Goal: Information Seeking & Learning: Learn about a topic

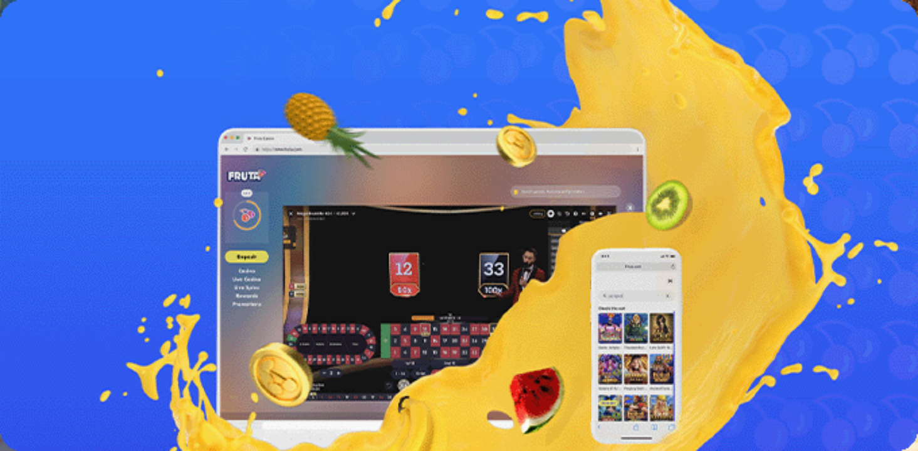
click at [113, 241] on div "13:54" at bounding box center [459, 235] width 908 height 11
click at [33, 239] on span "menu icon" at bounding box center [33, 239] width 0 height 0
click at [80, 195] on link "Live Kasino" at bounding box center [55, 189] width 50 height 11
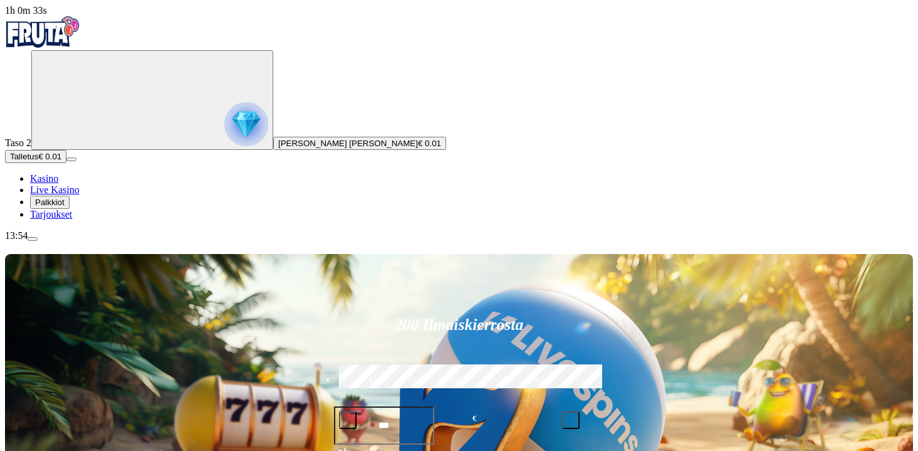
click at [33, 239] on span "menu icon" at bounding box center [33, 239] width 0 height 0
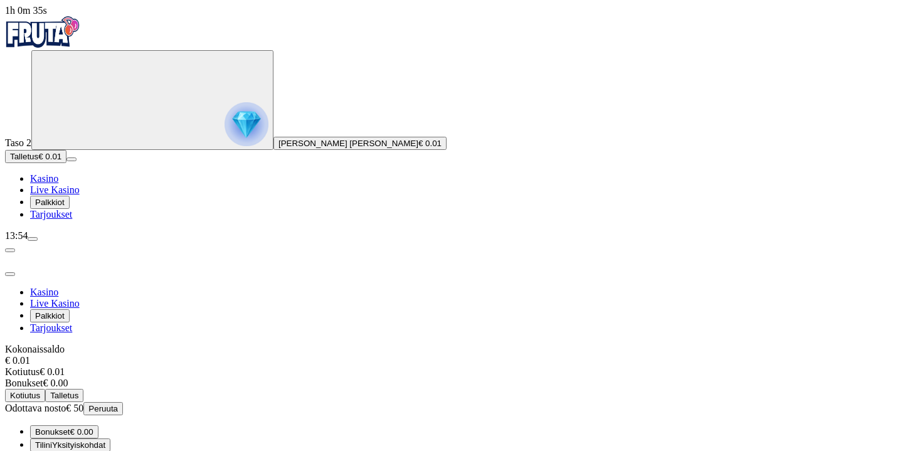
click at [137, 450] on button "Dokumentit Vahvistaminen" at bounding box center [83, 457] width 107 height 13
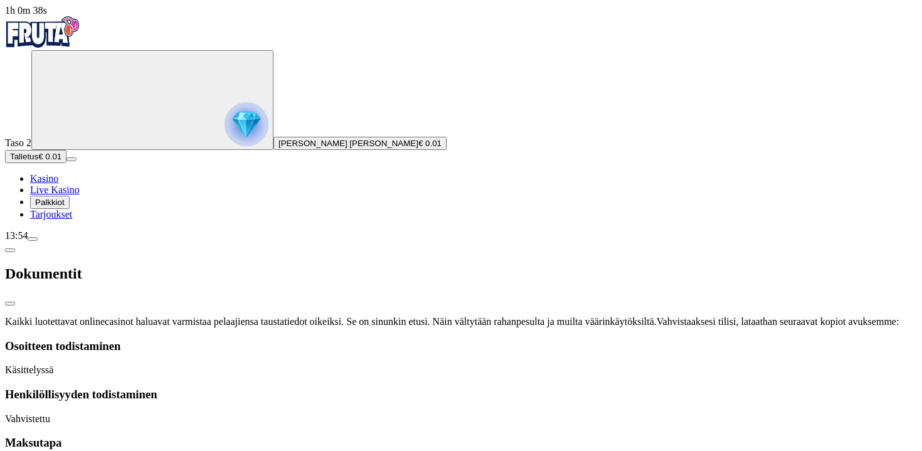
click at [10, 250] on span "chevron-left icon" at bounding box center [10, 250] width 0 height 0
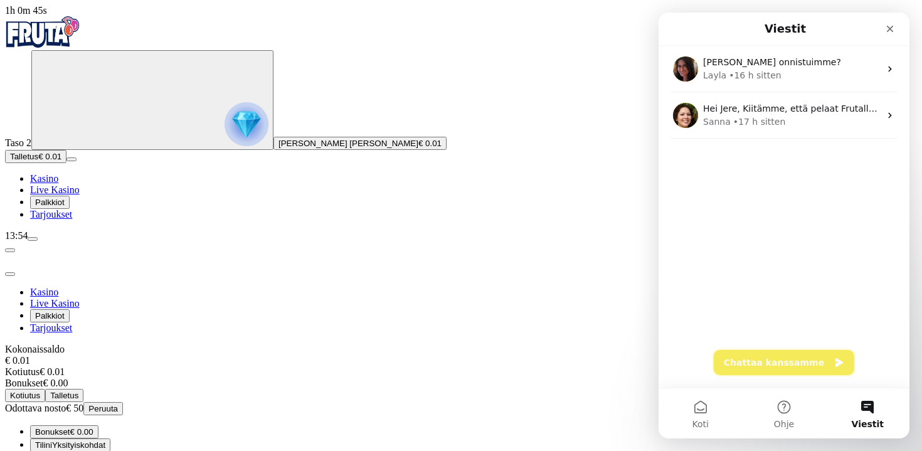
click at [778, 353] on button "Chattaa kanssamme" at bounding box center [783, 362] width 140 height 25
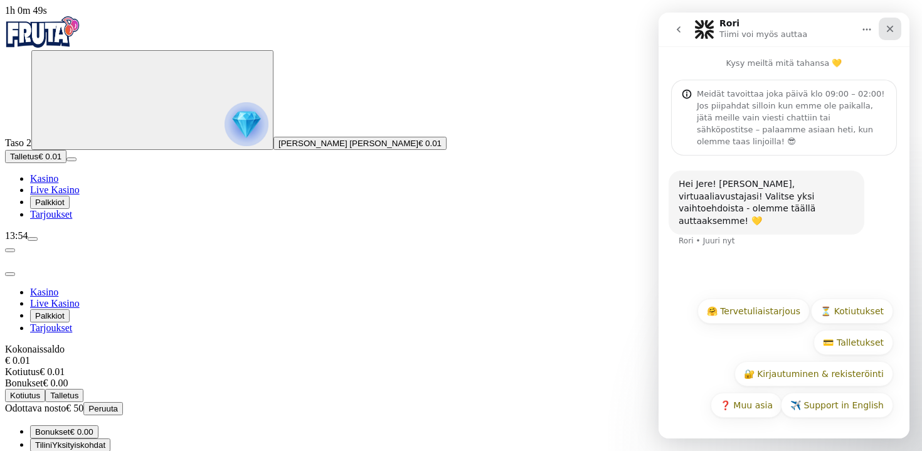
click at [897, 39] on div "Sulje" at bounding box center [889, 29] width 23 height 23
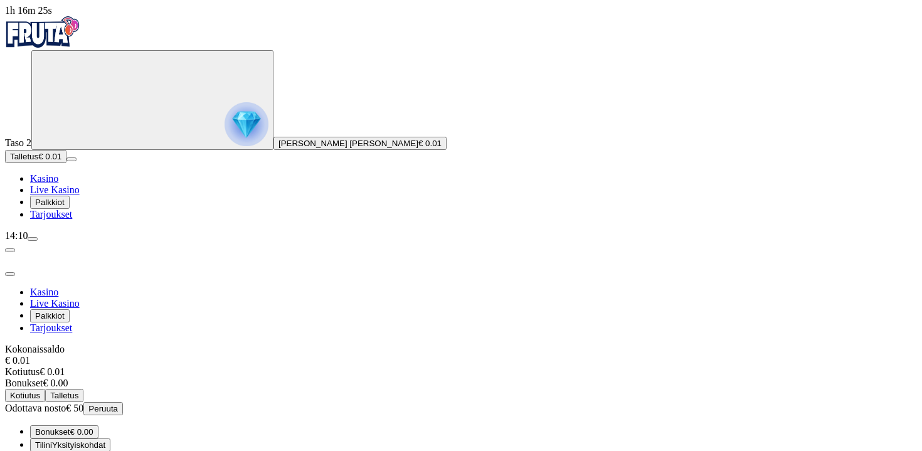
scroll to position [51, 0]
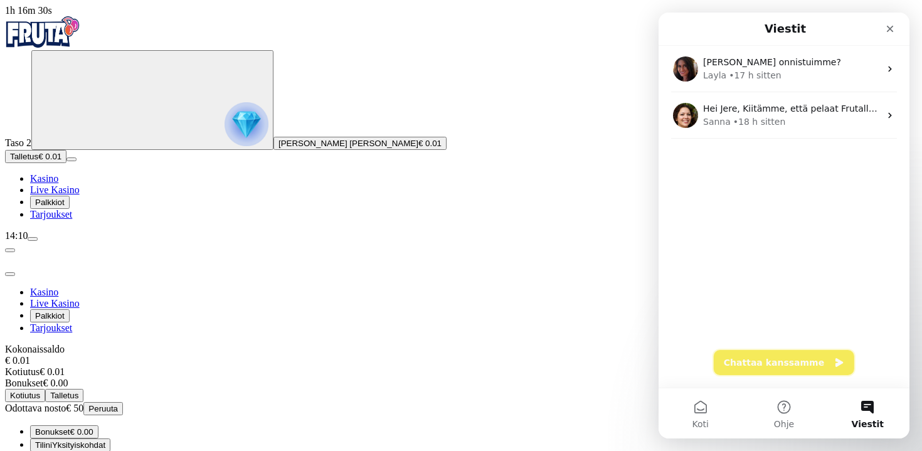
click at [772, 351] on button "Chattaa kanssamme" at bounding box center [783, 362] width 140 height 25
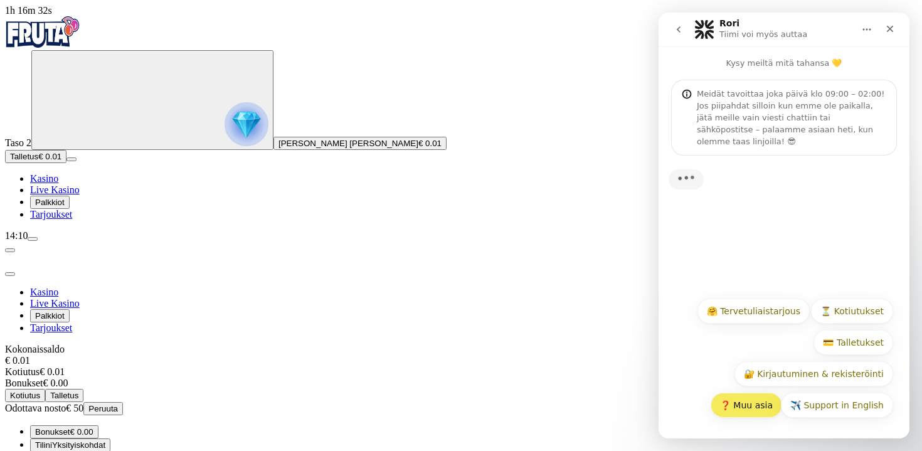
click at [748, 407] on button "❓ Muu asia" at bounding box center [745, 404] width 71 height 25
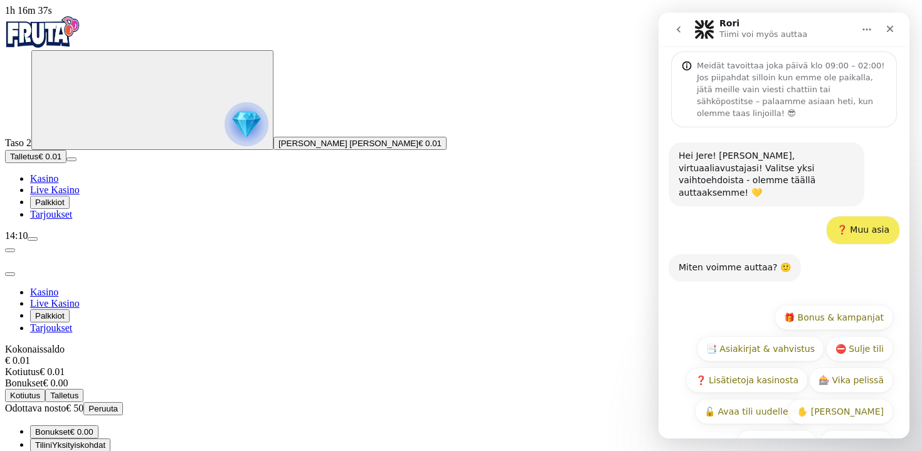
scroll to position [41, 0]
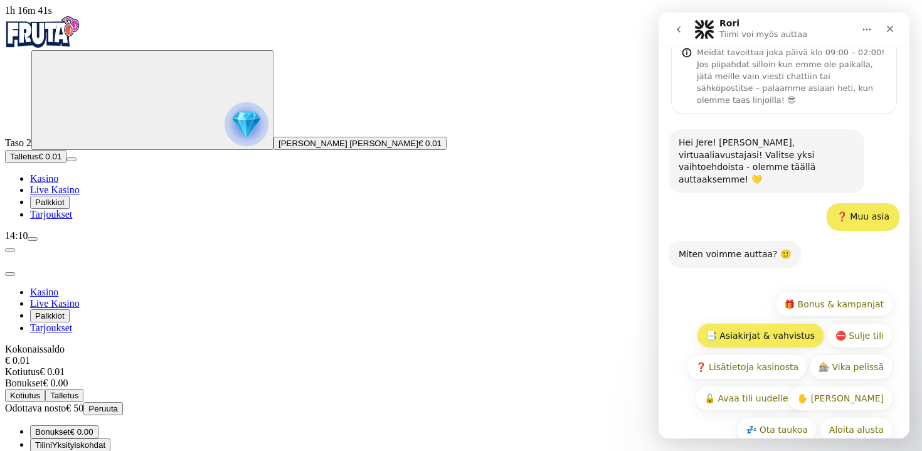
click at [805, 298] on div "Aloita alusta 🎁 Bonus & kampanjat 📑 Asiakirjat & vahvistus ⛔ Sulje tili ❓ Lisät…" at bounding box center [784, 370] width 218 height 157
click at [805, 323] on button "📑 Asiakirjat & vahvistus" at bounding box center [760, 335] width 127 height 25
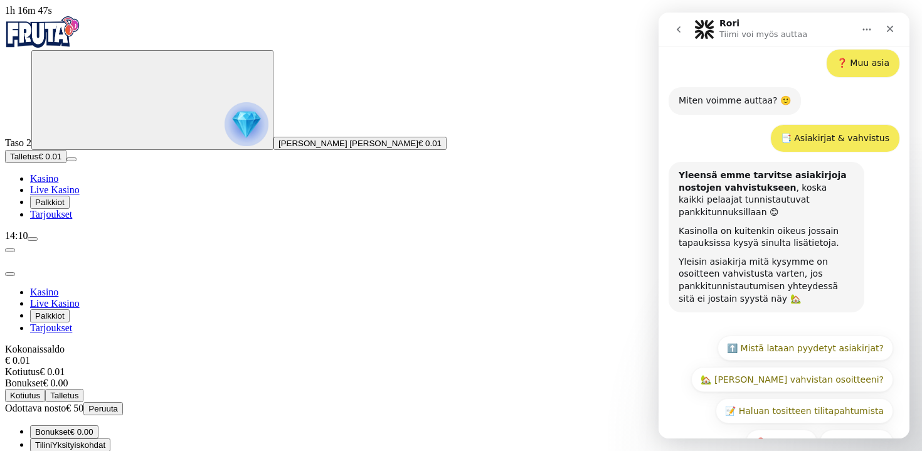
scroll to position [208, 0]
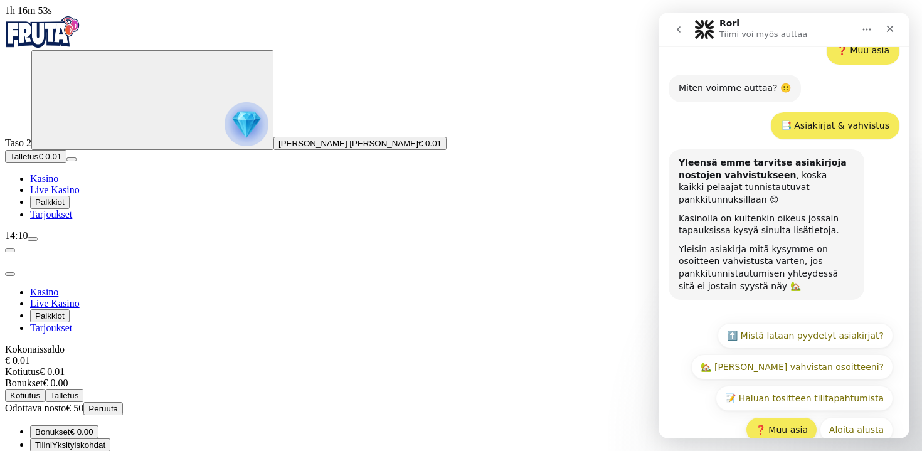
click at [815, 417] on button "❓ Muu asia" at bounding box center [780, 429] width 71 height 25
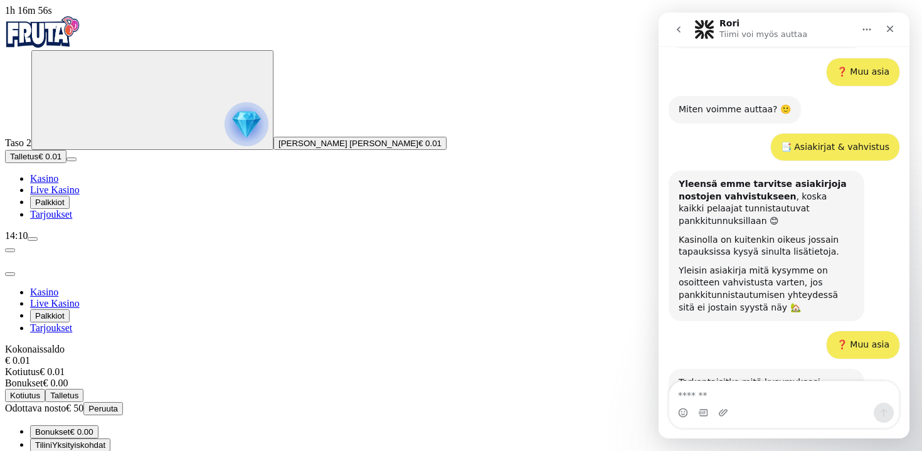
scroll to position [202, 0]
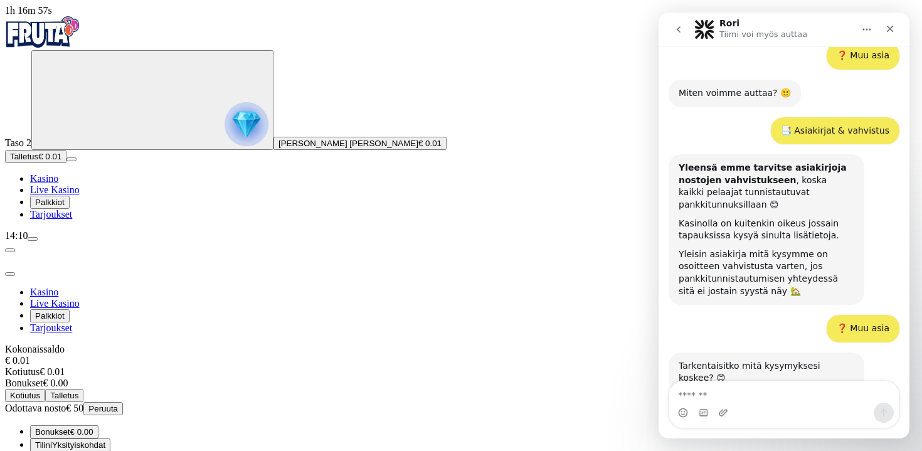
click at [804, 386] on textarea "Viesti…" at bounding box center [783, 391] width 229 height 21
type textarea "**********"
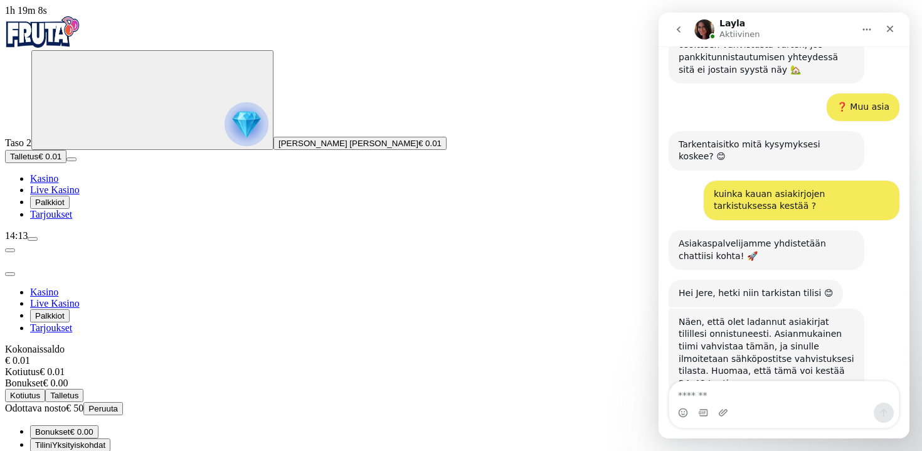
scroll to position [429, 0]
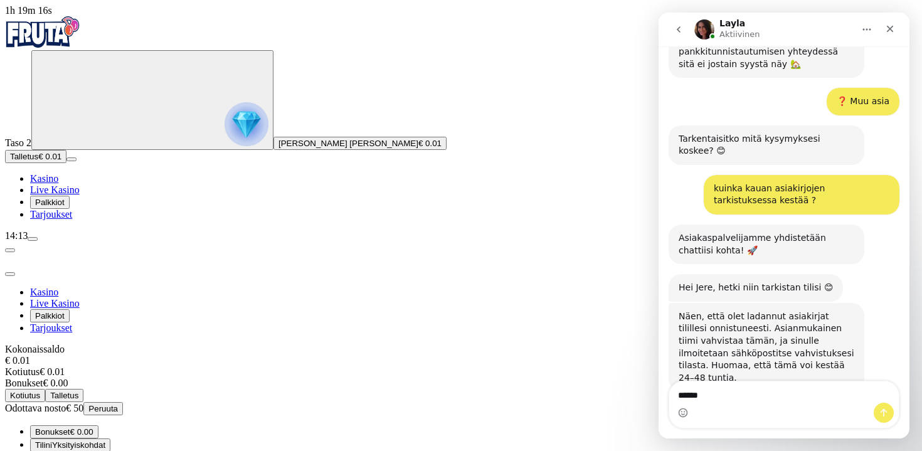
type textarea "******"
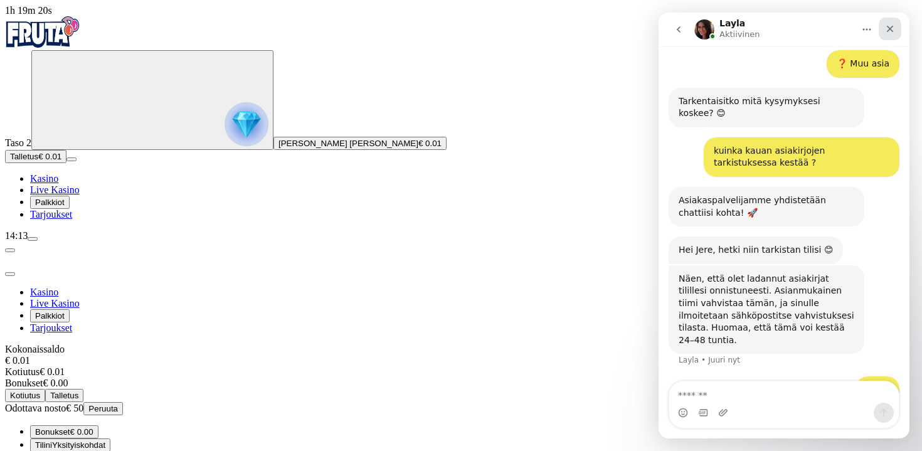
click at [886, 31] on icon "Sulje" at bounding box center [890, 29] width 10 height 10
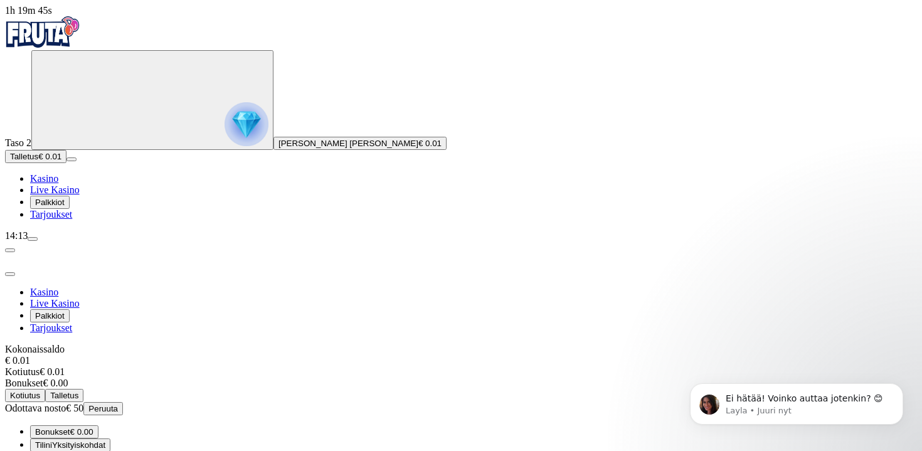
scroll to position [504, 0]
click at [840, 412] on p "Layla • Juuri nyt" at bounding box center [806, 410] width 162 height 11
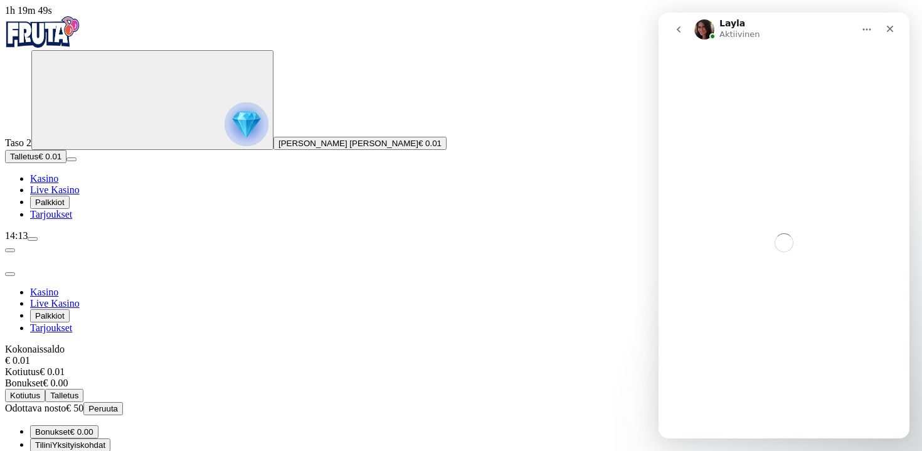
click at [70, 209] on button "Palkkiot" at bounding box center [49, 202] width 39 height 13
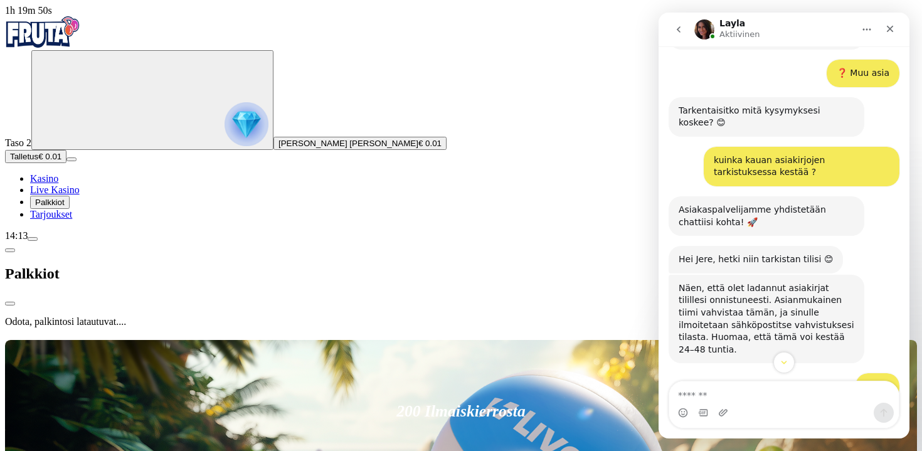
scroll to position [525, 0]
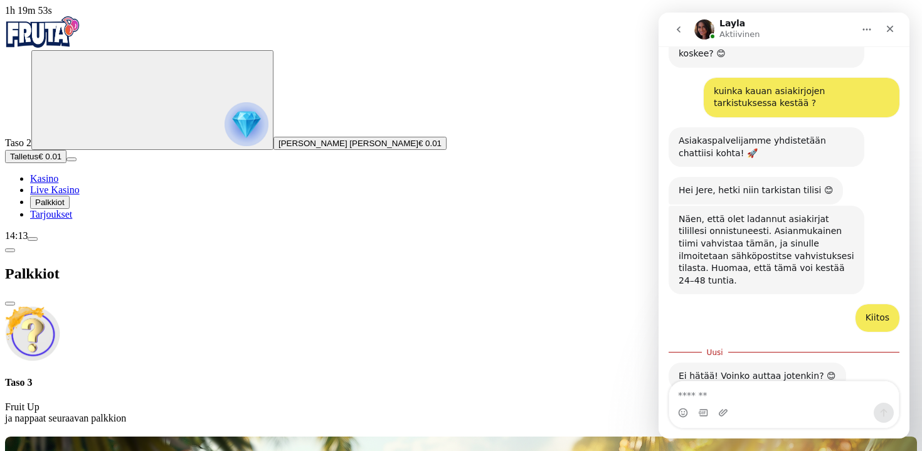
click at [752, 394] on textarea "Viesti…" at bounding box center [783, 391] width 229 height 21
type textarea "****"
click at [124, 241] on div "14:14" at bounding box center [461, 235] width 912 height 11
click at [33, 239] on span "menu icon" at bounding box center [33, 239] width 0 height 0
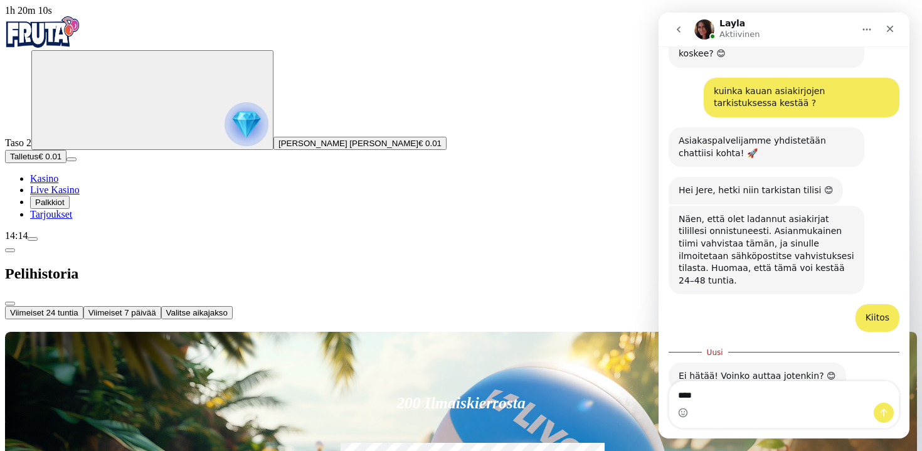
click at [10, 250] on span "chevron-left icon" at bounding box center [10, 250] width 0 height 0
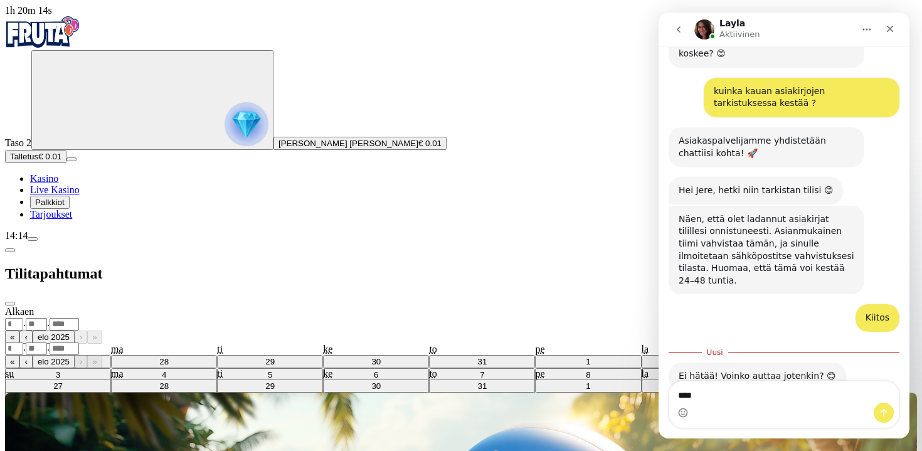
click at [259, 306] on div "Alkaen . . « ‹ elo 2025 › » su ma ti ke to pe la 27 28 29 30 31 1 2 3 4 5 6 7 8…" at bounding box center [461, 318] width 912 height 24
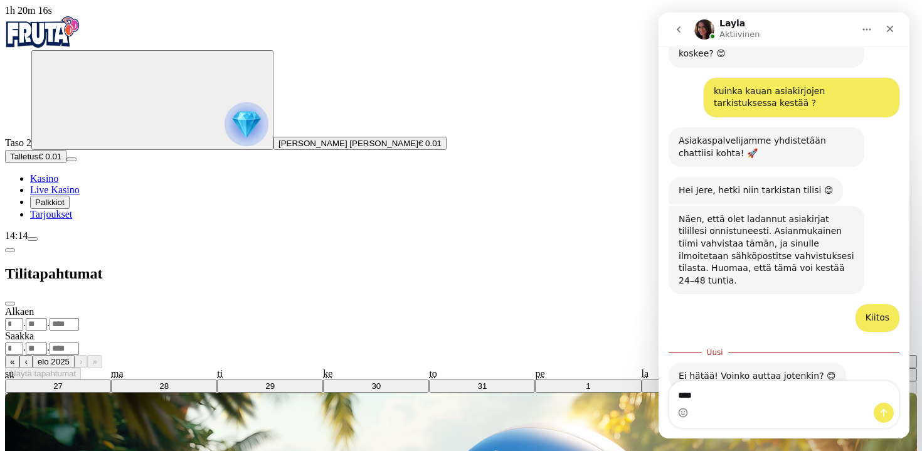
click at [837, 383] on abbr "14" at bounding box center [841, 387] width 9 height 9
type input "**"
type input "*"
type input "****"
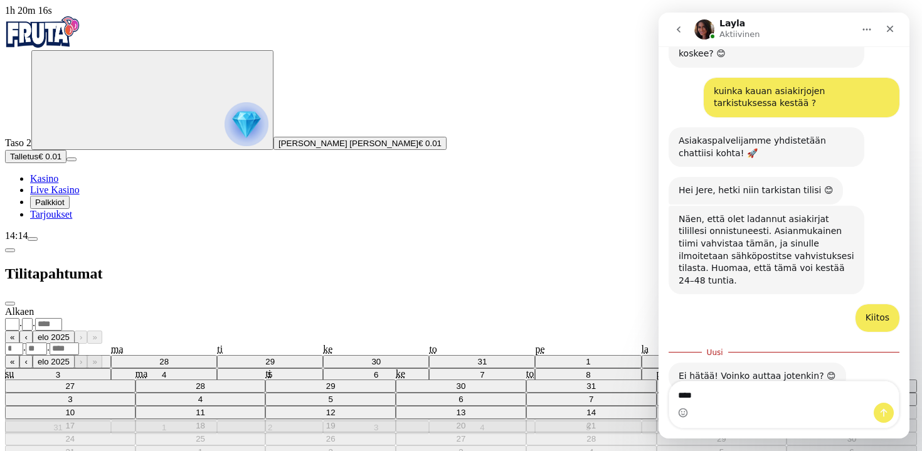
click at [295, 317] on div "**********" at bounding box center [461, 323] width 912 height 13
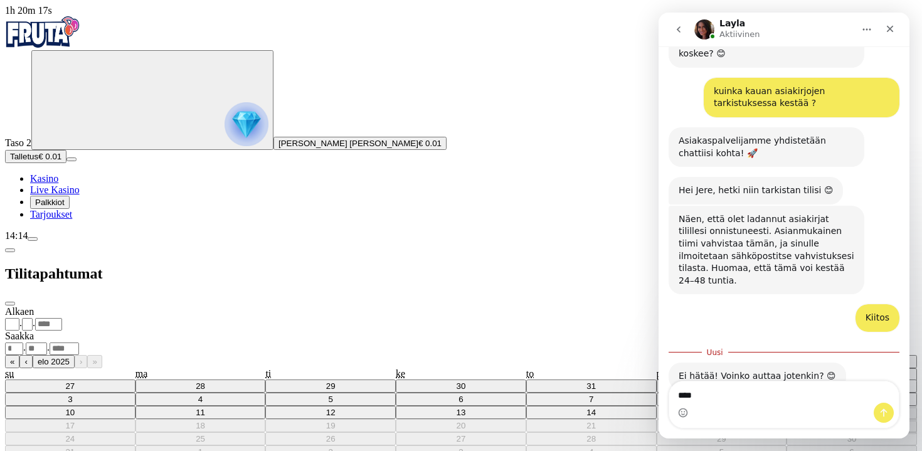
click at [807, 383] on abbr "13" at bounding box center [811, 387] width 9 height 9
type input "**"
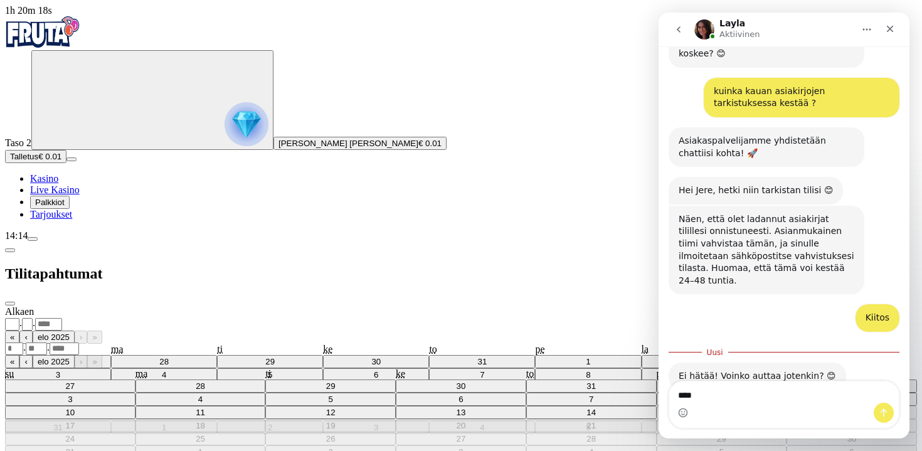
click at [317, 342] on div ". ." at bounding box center [461, 348] width 912 height 13
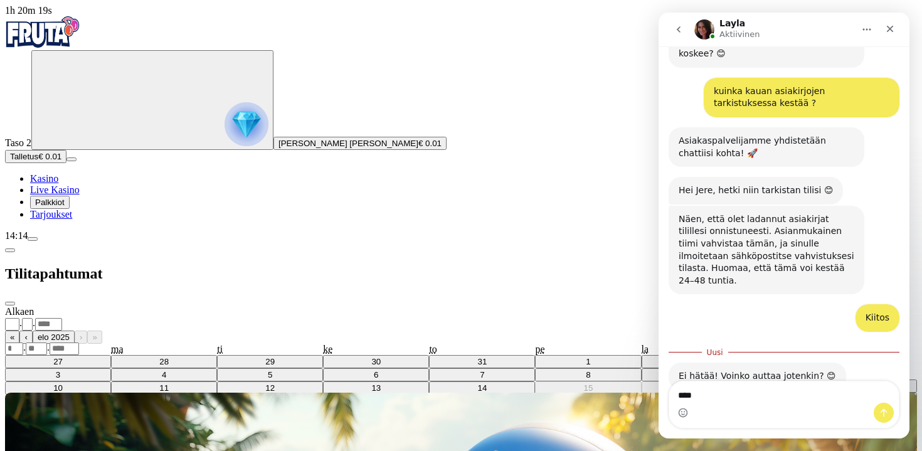
click at [837, 408] on abbr "14" at bounding box center [841, 412] width 9 height 9
type input "**"
type input "*"
type input "****"
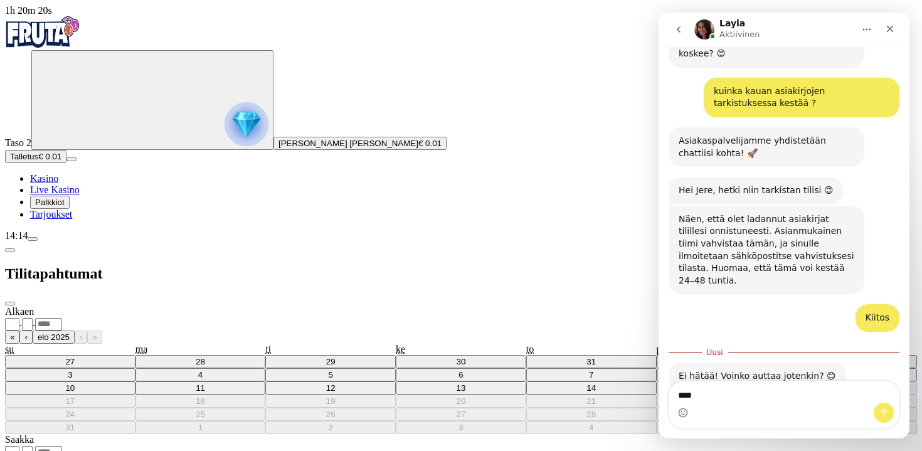
click at [732, 395] on textarea "****" at bounding box center [783, 391] width 229 height 21
type textarea "*"
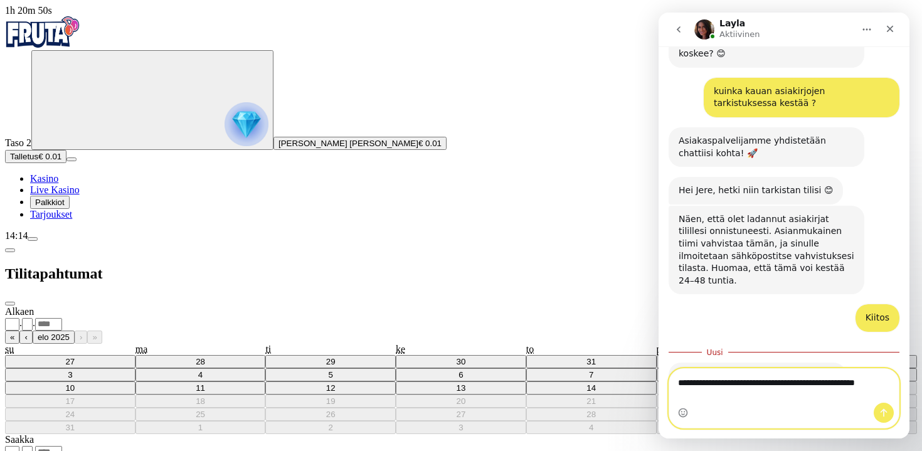
scroll to position [537, 0]
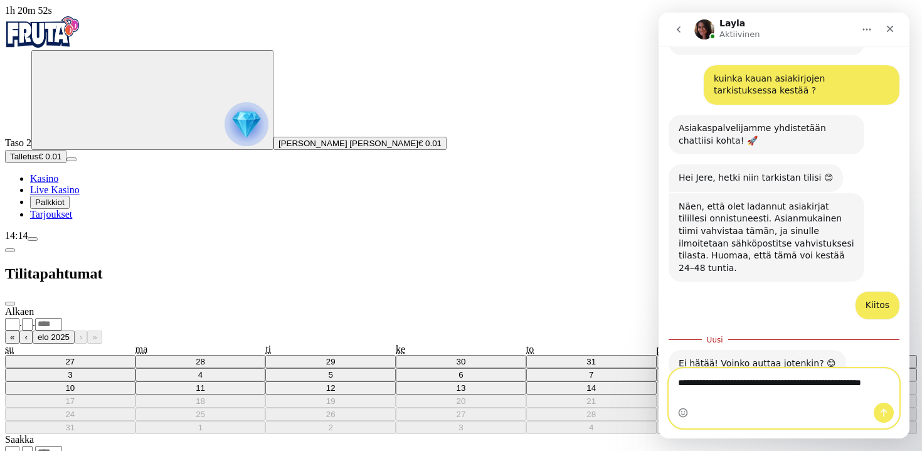
type textarea "**********"
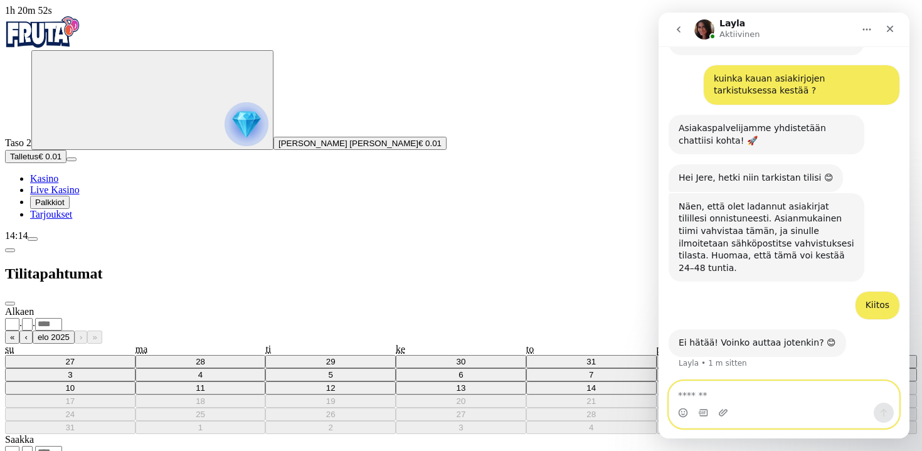
scroll to position [554, 0]
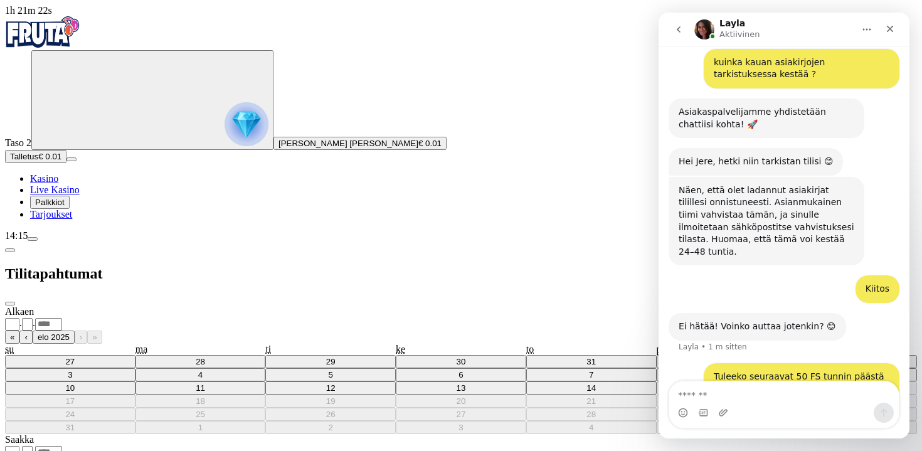
click at [752, 413] on div "Jere • Juuri nyt" at bounding box center [741, 413] width 56 height 0
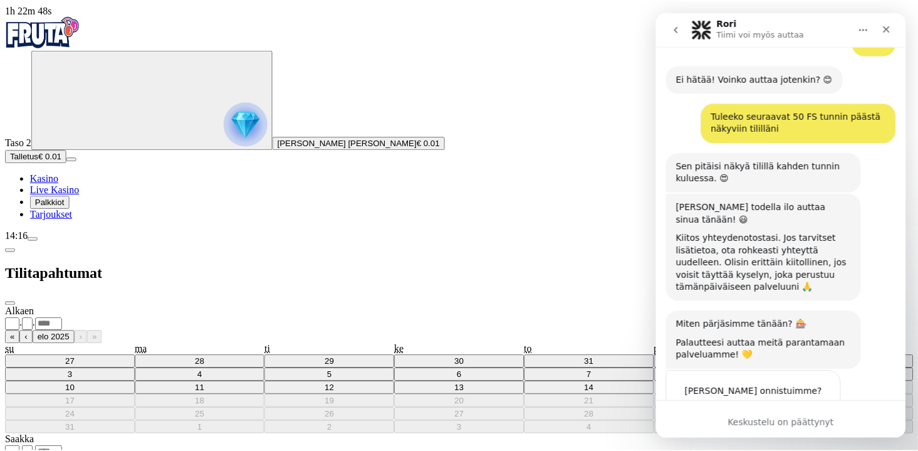
scroll to position [823, 0]
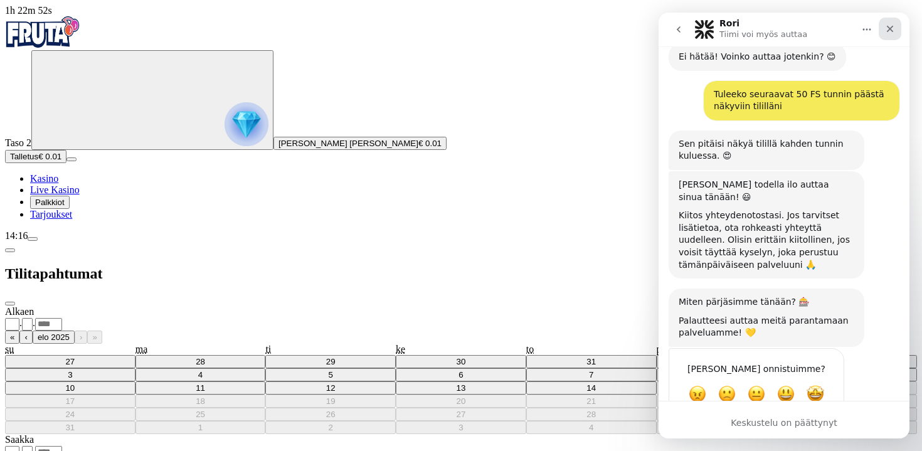
click at [895, 38] on div "Sulje" at bounding box center [889, 29] width 23 height 23
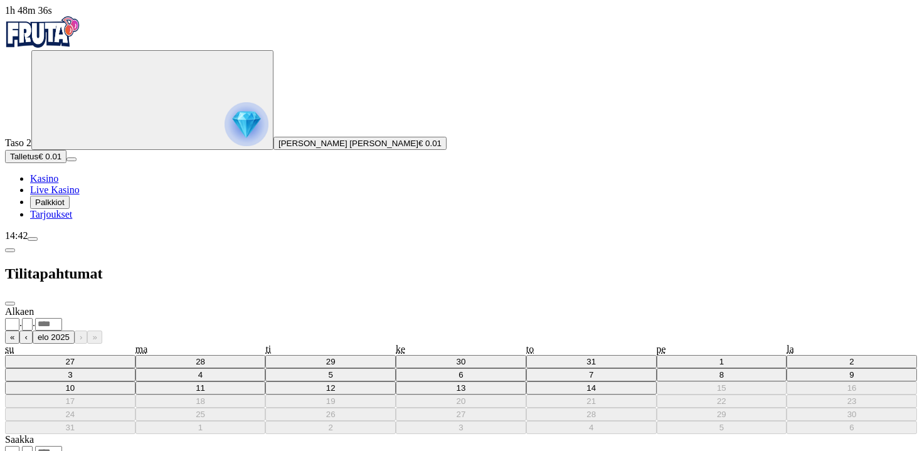
click at [65, 207] on span "Palkkiot" at bounding box center [49, 201] width 29 height 9
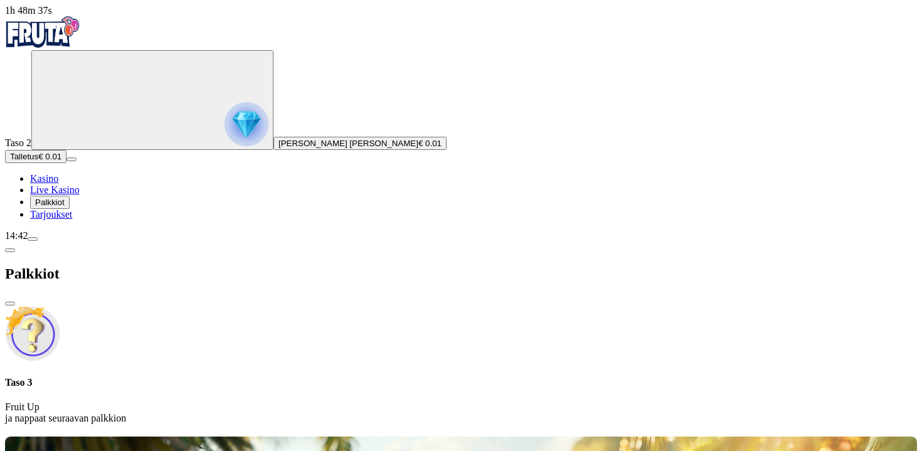
click at [65, 207] on span "Palkkiot" at bounding box center [49, 201] width 29 height 9
click at [61, 219] on span "Tarjoukset" at bounding box center [51, 214] width 42 height 11
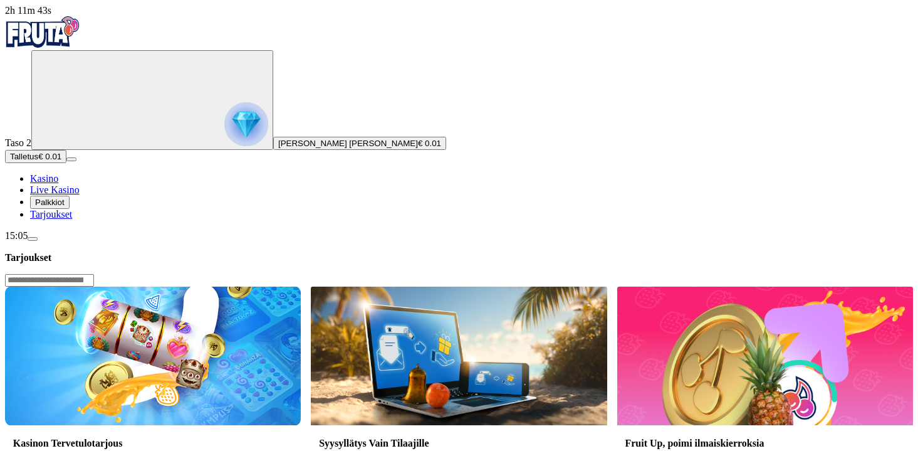
click at [72, 219] on span "Tarjoukset" at bounding box center [51, 214] width 42 height 11
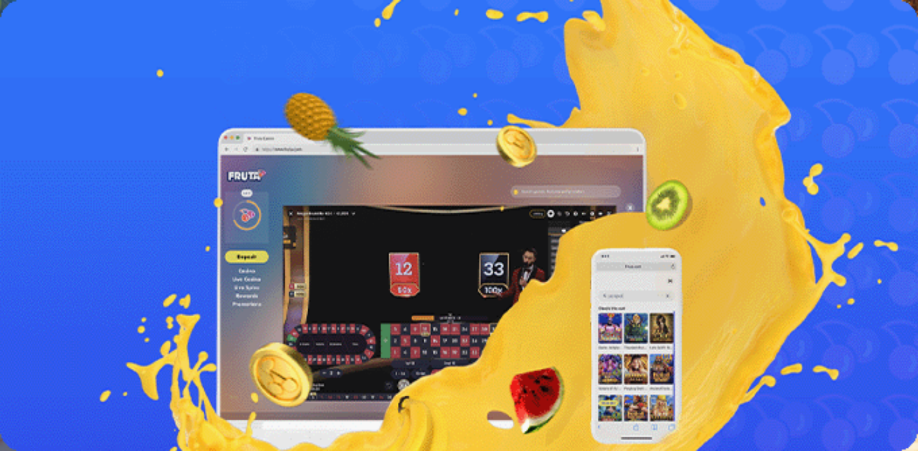
click at [33, 239] on span "menu icon" at bounding box center [33, 239] width 0 height 0
click at [65, 207] on span "Palkkiot" at bounding box center [49, 201] width 29 height 9
click at [72, 219] on span "Tarjoukset" at bounding box center [51, 214] width 42 height 11
click at [639, 434] on div at bounding box center [461, 434] width 912 height 0
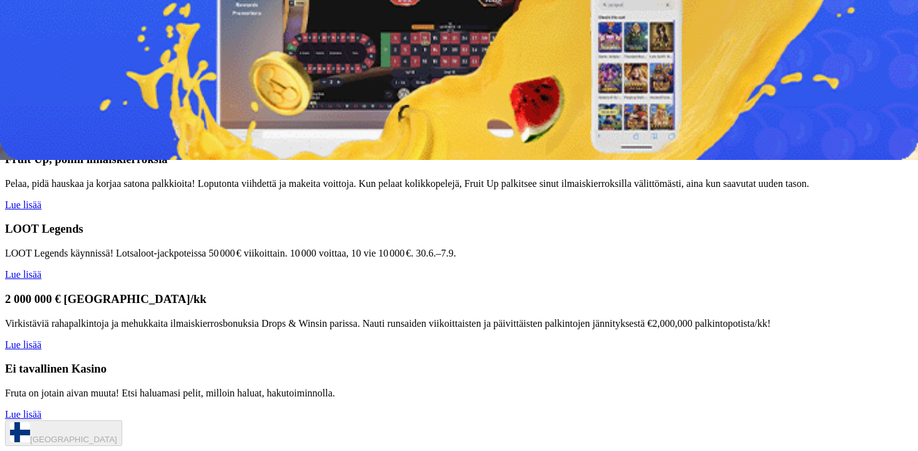
scroll to position [110, 0]
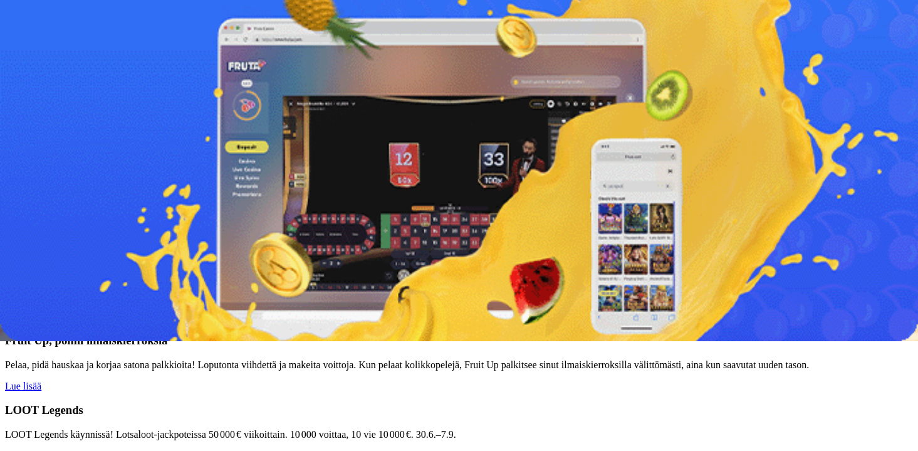
click at [41, 381] on link "Lue lisää" at bounding box center [23, 386] width 36 height 11
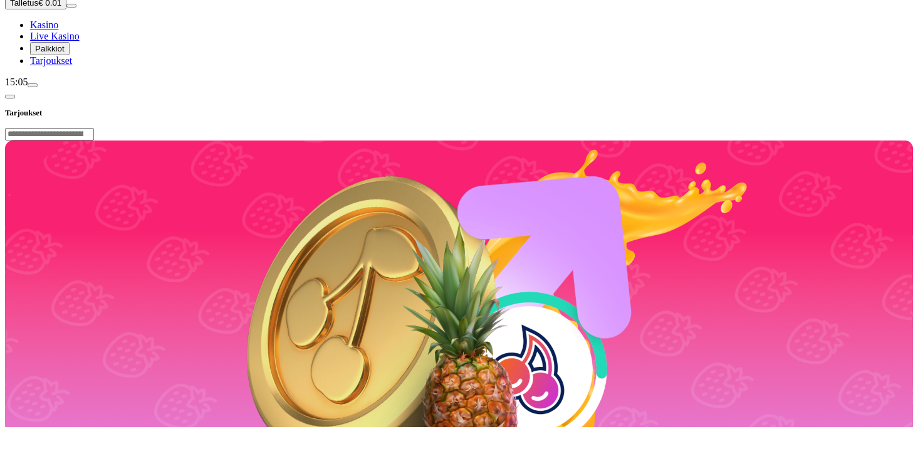
scroll to position [211, 0]
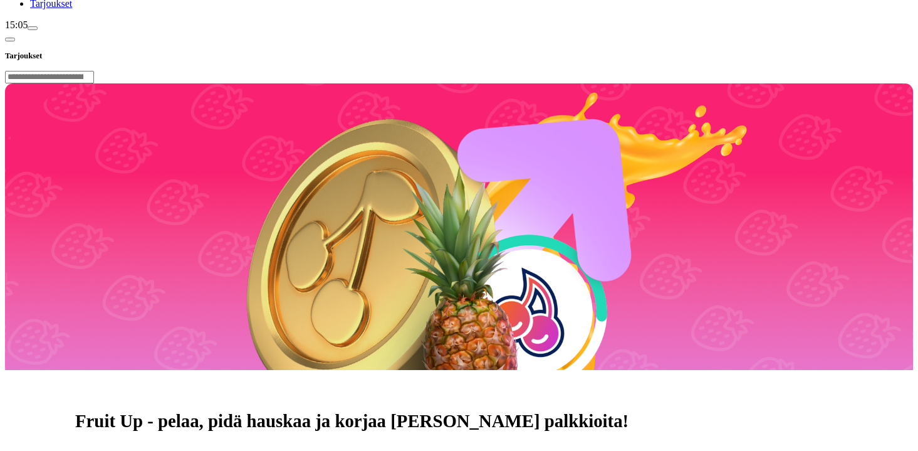
drag, startPoint x: 679, startPoint y: 240, endPoint x: 688, endPoint y: 283, distance: 44.3
drag, startPoint x: 688, startPoint y: 283, endPoint x: 678, endPoint y: 244, distance: 40.8
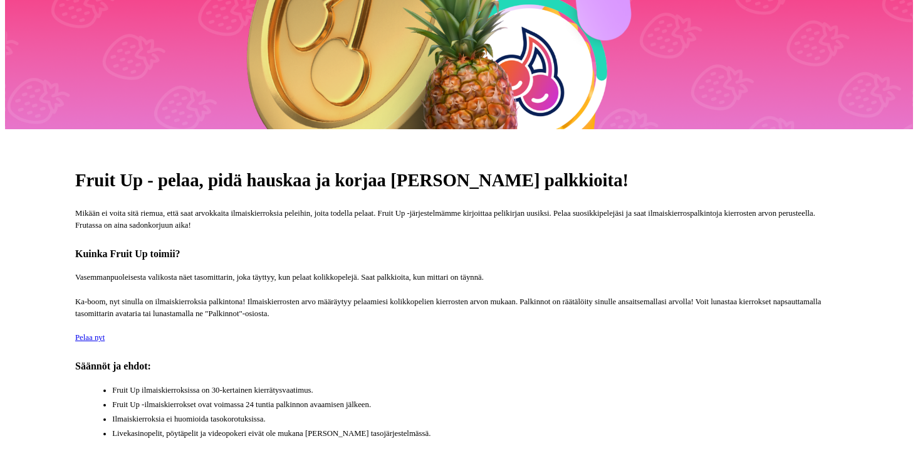
scroll to position [460, 0]
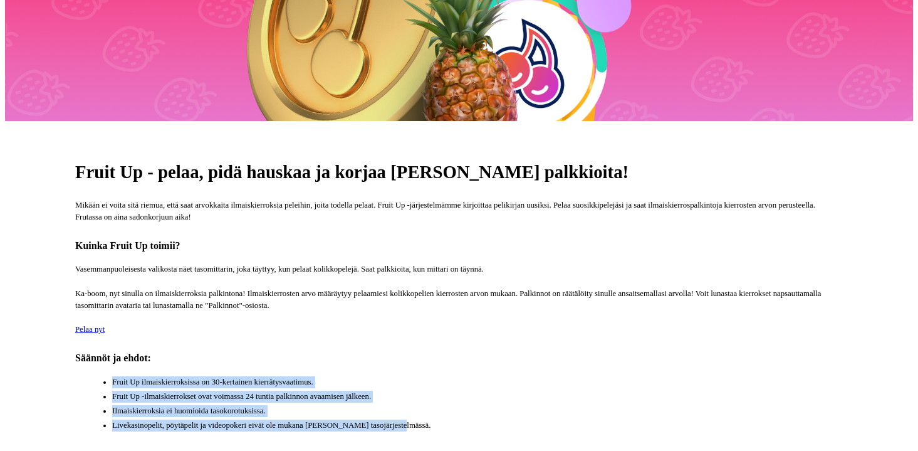
drag, startPoint x: 671, startPoint y: 266, endPoint x: 646, endPoint y: 169, distance: 99.9
click at [646, 169] on div "Fruit Up - pelaa, pidä hauskaa ja korjaa satona palkkioita! Mikään ei voita sit…" at bounding box center [459, 299] width 908 height 357
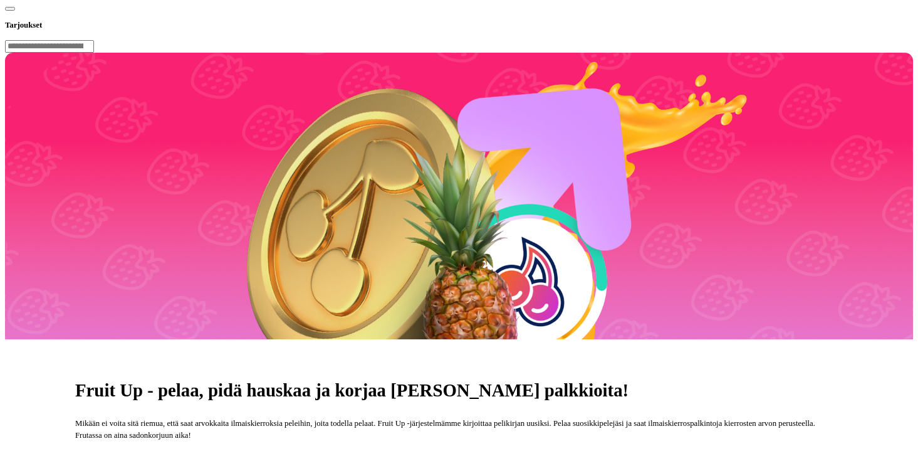
scroll to position [241, 0]
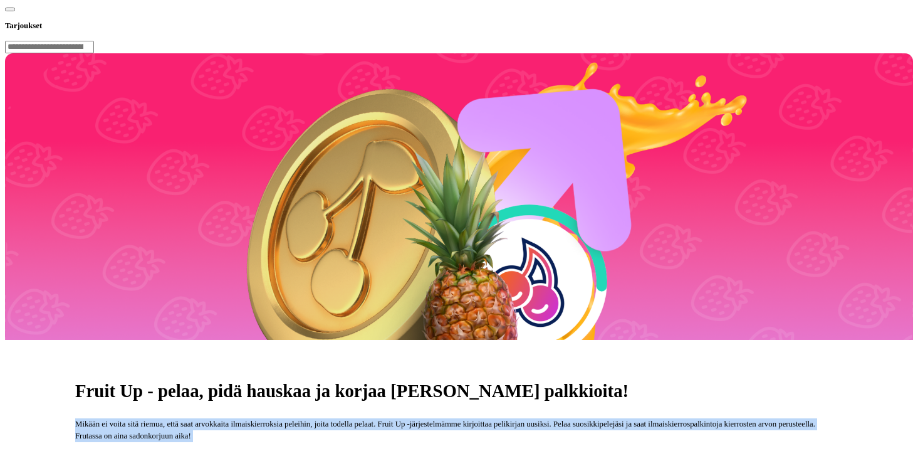
drag, startPoint x: 618, startPoint y: 125, endPoint x: 628, endPoint y: 187, distance: 62.8
drag, startPoint x: 627, startPoint y: 186, endPoint x: 625, endPoint y: 122, distance: 64.0
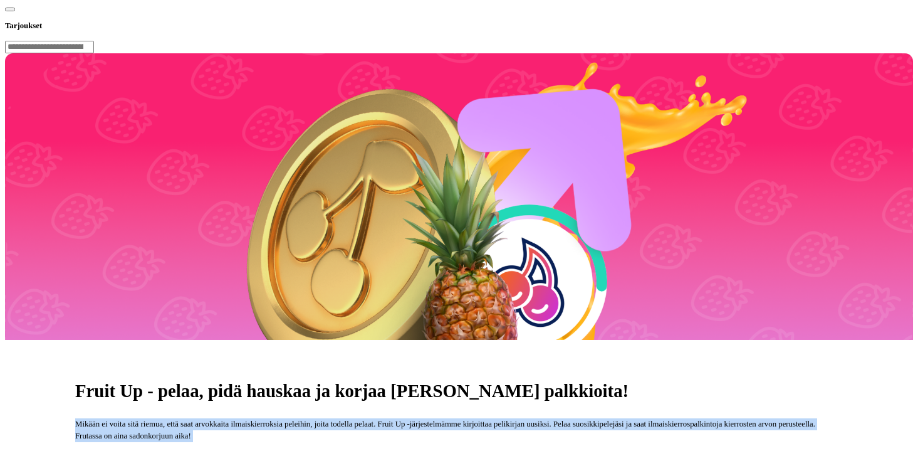
drag, startPoint x: 625, startPoint y: 122, endPoint x: 626, endPoint y: 170, distance: 47.7
click at [626, 418] on p "Mikään ei voita sitä riemua, että saat arvokkaita ilmaiskierroksia peleihin, jo…" at bounding box center [459, 430] width 768 height 24
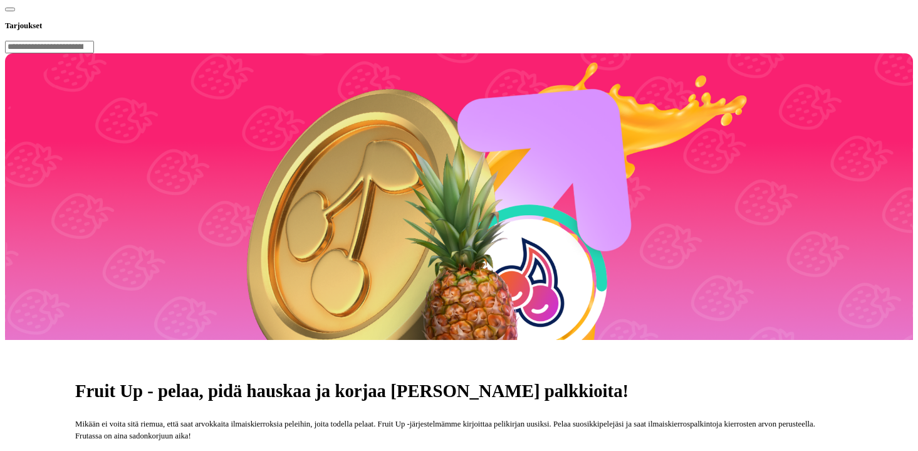
drag, startPoint x: 621, startPoint y: 221, endPoint x: 625, endPoint y: 251, distance: 30.4
drag, startPoint x: 625, startPoint y: 251, endPoint x: 654, endPoint y: 321, distance: 75.3
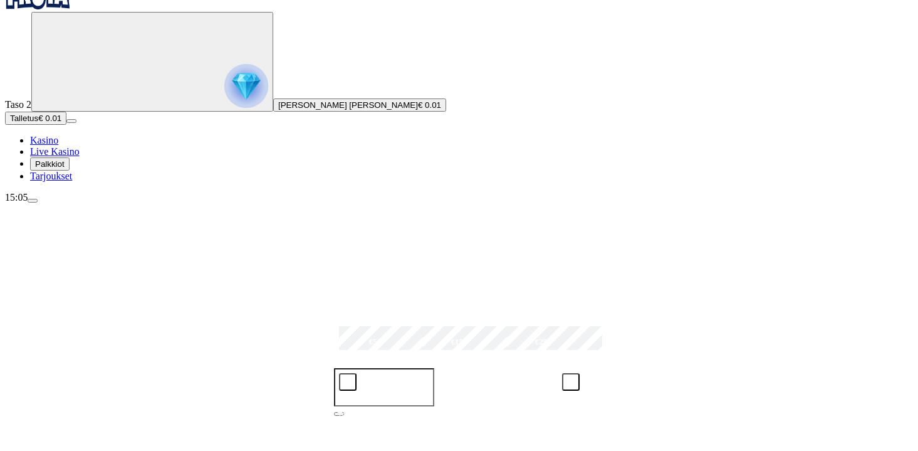
scroll to position [40, 0]
